Goal: Feedback & Contribution: Submit feedback/report problem

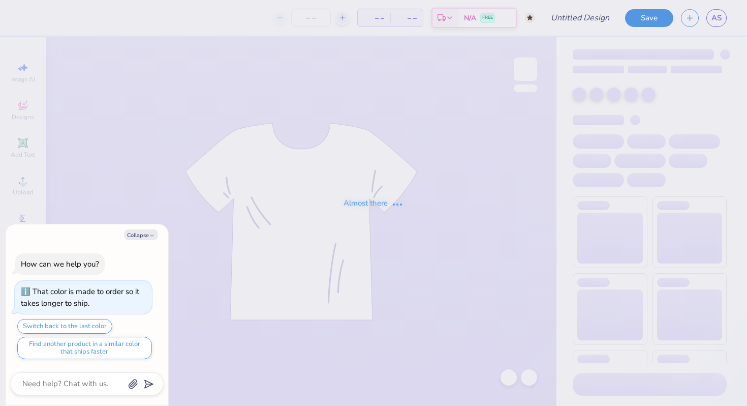
type input "[GEOGRAPHIC_DATA] : [PERSON_NAME]"
click at [152, 234] on icon "button" at bounding box center [152, 235] width 6 height 6
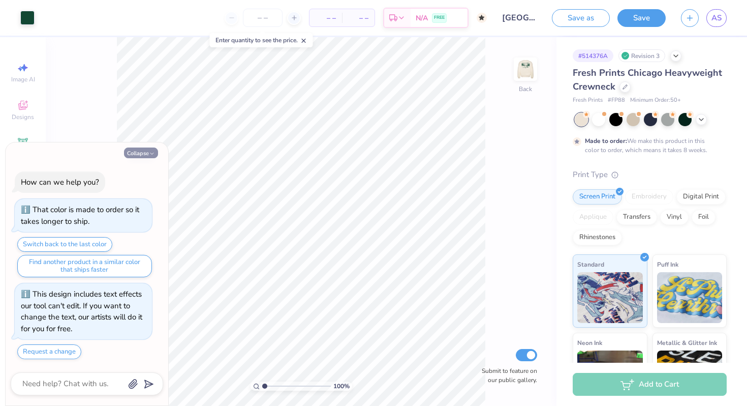
click at [148, 149] on button "Collapse" at bounding box center [141, 152] width 34 height 11
type textarea "x"
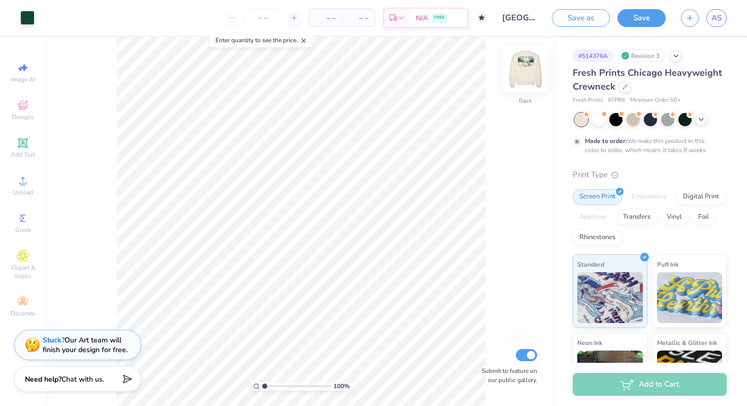
click at [529, 70] on img at bounding box center [525, 69] width 41 height 41
click at [533, 69] on img at bounding box center [525, 69] width 41 height 41
click at [534, 67] on img at bounding box center [525, 69] width 41 height 41
drag, startPoint x: 265, startPoint y: 386, endPoint x: 273, endPoint y: 384, distance: 8.3
click at [273, 384] on input "range" at bounding box center [296, 385] width 69 height 9
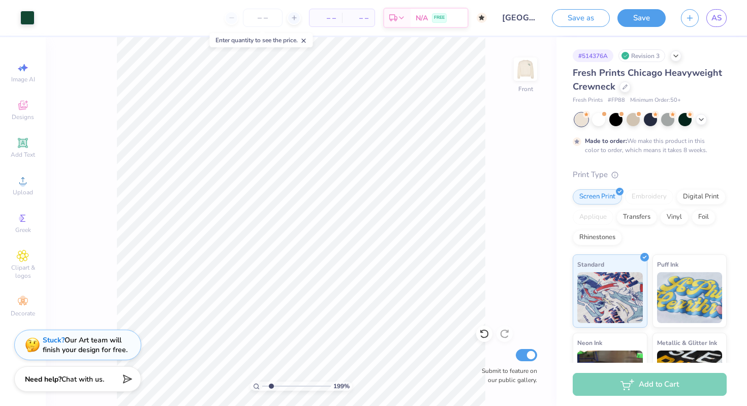
click at [270, 384] on input "range" at bounding box center [296, 385] width 69 height 9
type input "1.43"
click at [267, 385] on input "range" at bounding box center [296, 385] width 69 height 9
type input "4.71"
type input "4.83"
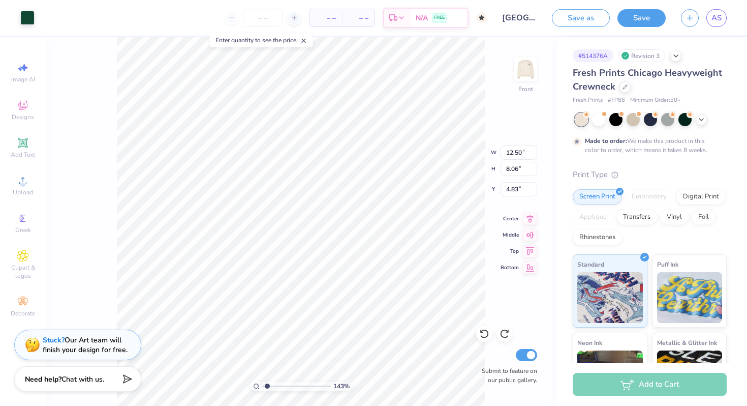
type input "4.71"
type input "4.07"
click at [285, 384] on input "range" at bounding box center [296, 385] width 69 height 9
type input "4.72"
drag, startPoint x: 287, startPoint y: 386, endPoint x: 267, endPoint y: 385, distance: 20.4
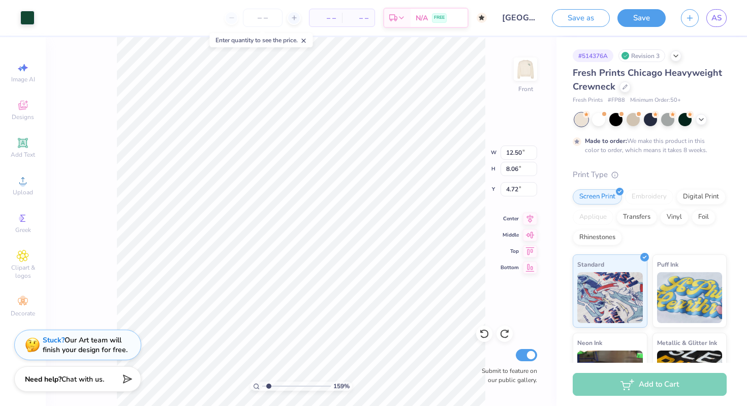
click at [267, 385] on input "range" at bounding box center [296, 385] width 69 height 9
type input "1"
click at [262, 384] on input "range" at bounding box center [296, 385] width 69 height 9
type input "13.63"
type input "8.79"
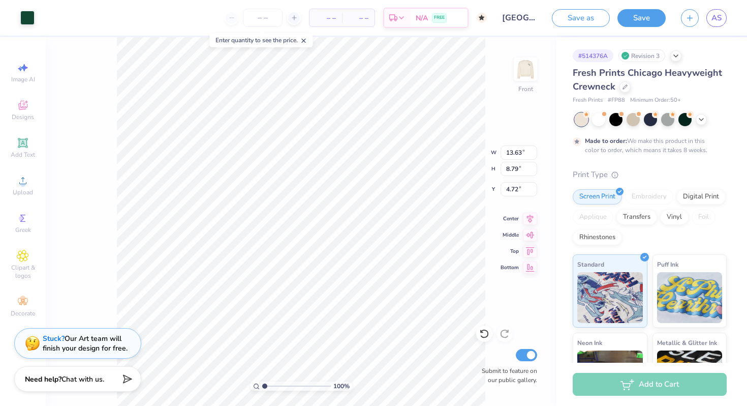
type input "14.75"
type input "9.51"
click at [55, 339] on strong "Stuck?" at bounding box center [54, 338] width 22 height 10
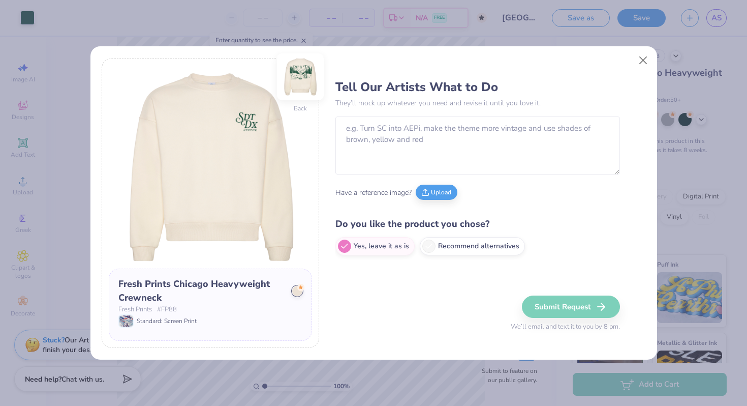
click at [307, 80] on img at bounding box center [300, 76] width 47 height 47
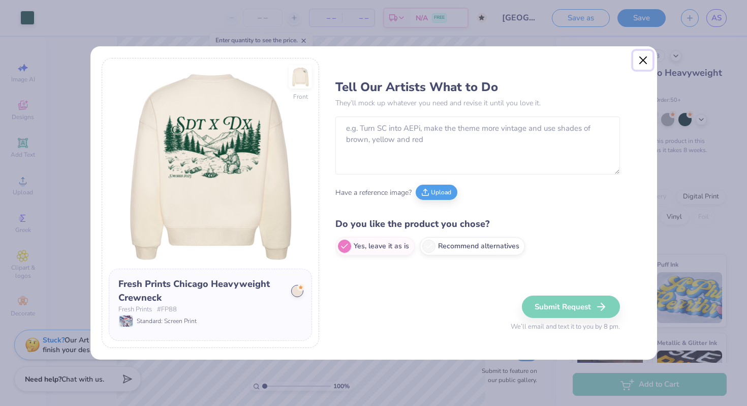
click at [645, 57] on button "Close" at bounding box center [642, 60] width 19 height 19
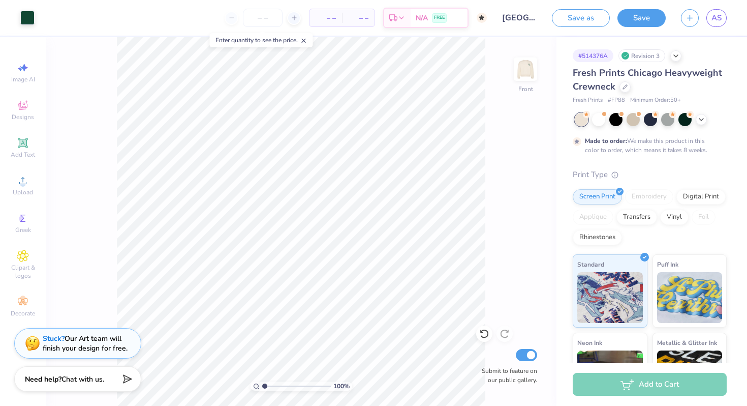
click at [54, 334] on strong "Stuck?" at bounding box center [54, 338] width 22 height 10
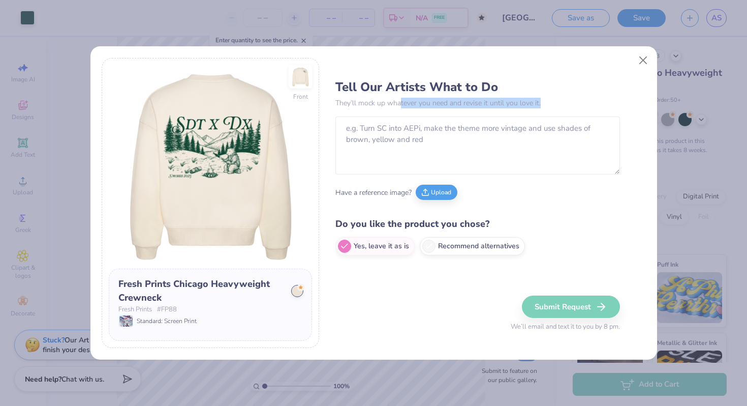
click at [399, 108] on div "Tell Our Artists What to Do They’ll mock up whatever you need and revise it unt…" at bounding box center [477, 167] width 285 height 187
click at [382, 144] on textarea at bounding box center [477, 145] width 285 height 58
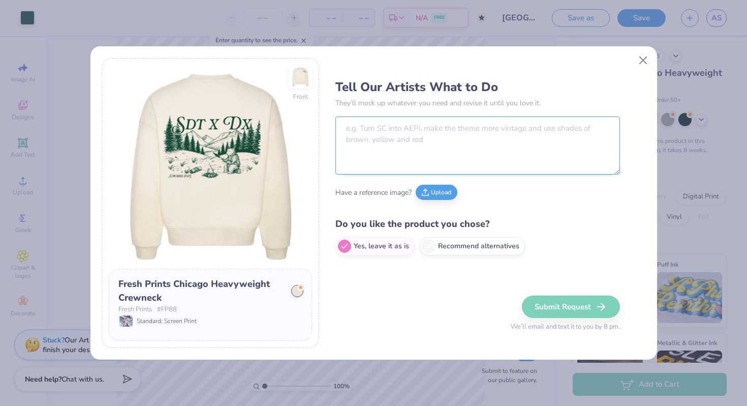
click at [412, 140] on textarea at bounding box center [477, 145] width 285 height 58
click at [427, 130] on textarea at bounding box center [477, 145] width 285 height 58
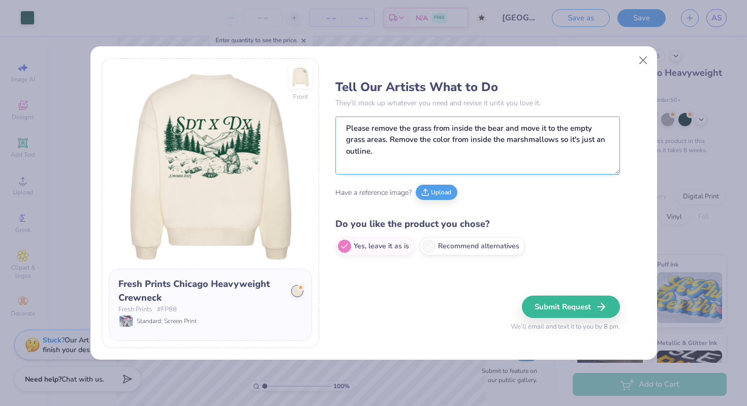
click at [390, 140] on textarea "Please remove the grass from inside the bear and move it to the empty grass are…" at bounding box center [477, 145] width 285 height 58
type textarea "Please remove the grass from inside the bear and move it to the empty grass are…"
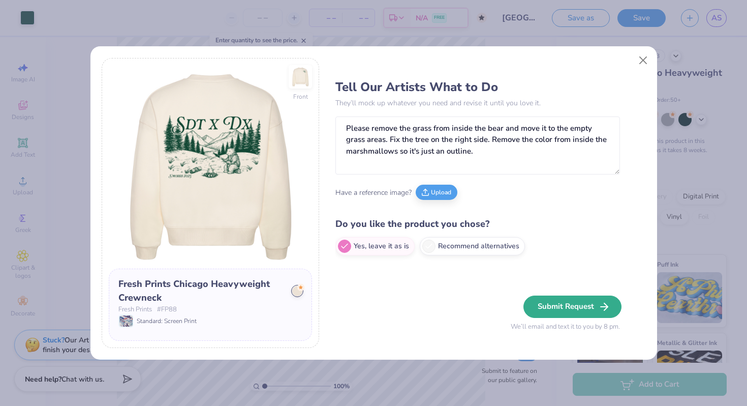
click at [557, 301] on button "Submit Request" at bounding box center [573, 306] width 98 height 22
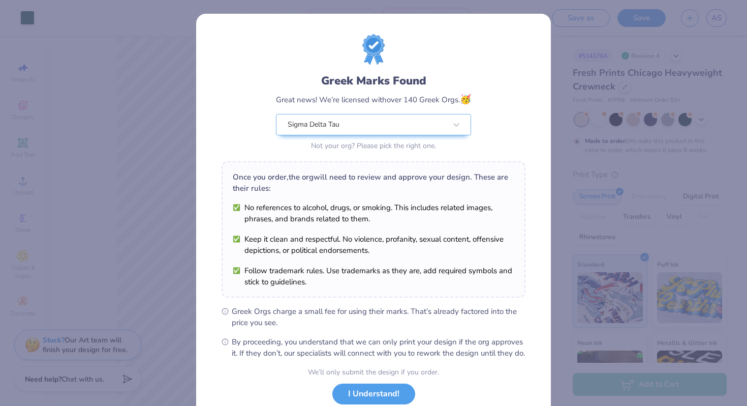
scroll to position [70, 0]
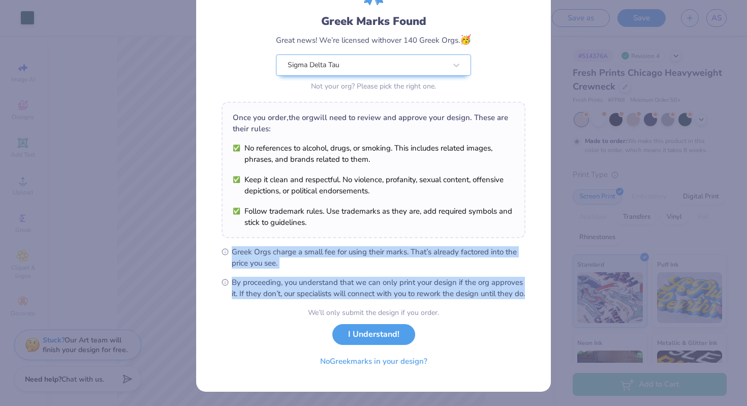
click at [554, 301] on div "Greek Marks Found Great news! We’re licensed with over 140 Greek Orgs. 🥳 Sigma …" at bounding box center [373, 203] width 747 height 406
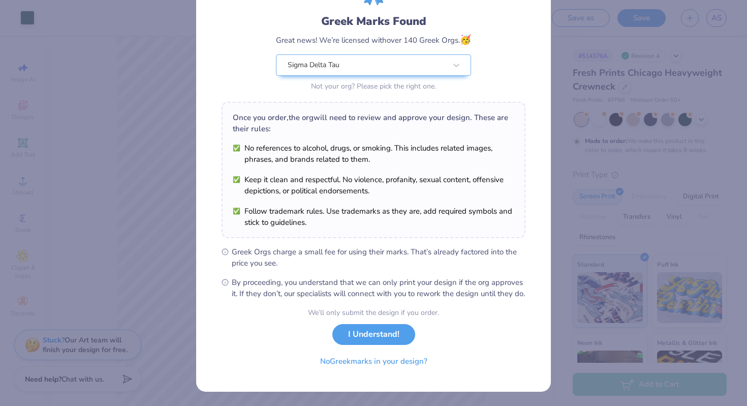
click at [555, 301] on div "Greek Marks Found Great news! We’re licensed with over 140 Greek Orgs. 🥳 Sigma …" at bounding box center [373, 203] width 747 height 406
click at [365, 342] on button "I Understand!" at bounding box center [373, 334] width 83 height 21
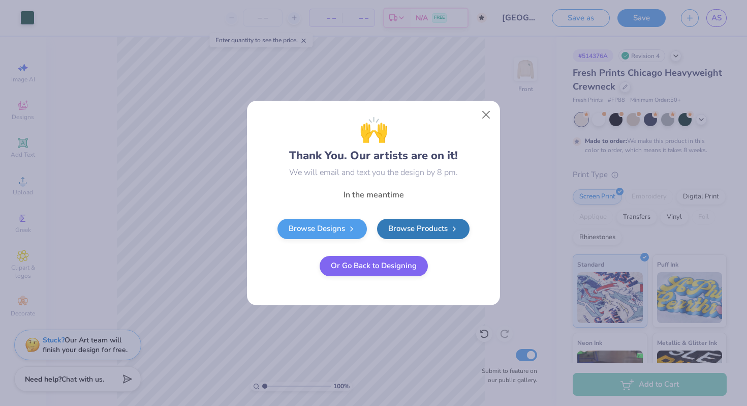
scroll to position [0, 0]
click at [490, 112] on button "Close" at bounding box center [486, 114] width 19 height 19
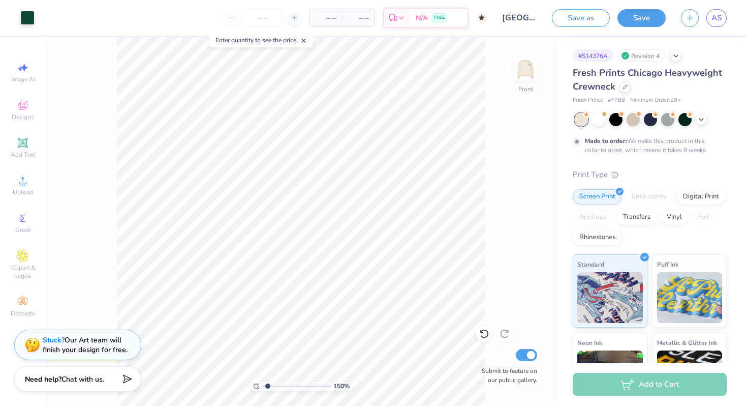
type input "1.5"
click at [268, 386] on input "range" at bounding box center [296, 385] width 69 height 9
click at [524, 79] on img at bounding box center [525, 69] width 41 height 41
click at [528, 77] on img at bounding box center [525, 69] width 41 height 41
click at [528, 77] on img at bounding box center [525, 69] width 20 height 20
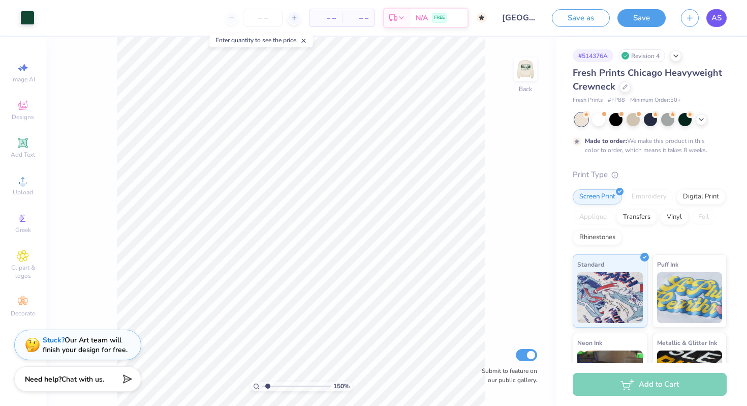
click at [721, 15] on span "AS" at bounding box center [717, 18] width 10 height 12
